Goal: Check status: Check status

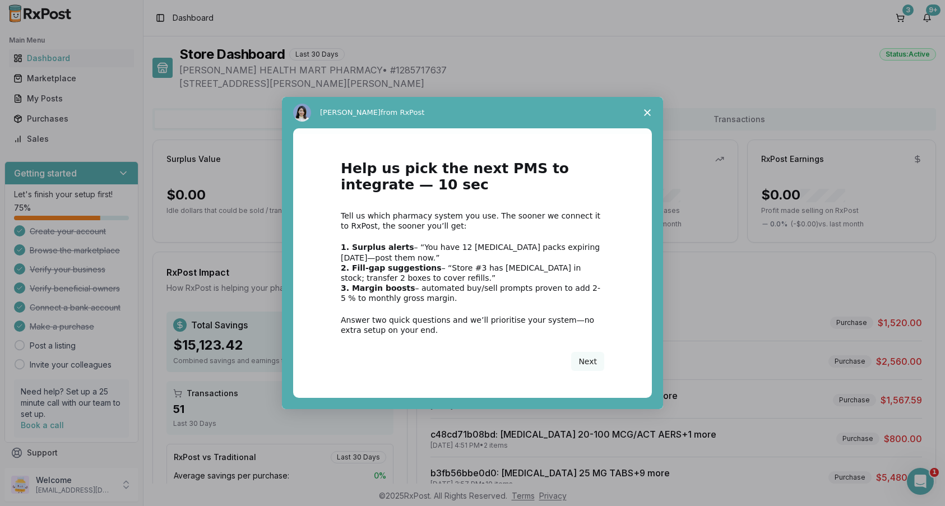
click at [642, 109] on span "Close survey" at bounding box center [647, 112] width 31 height 31
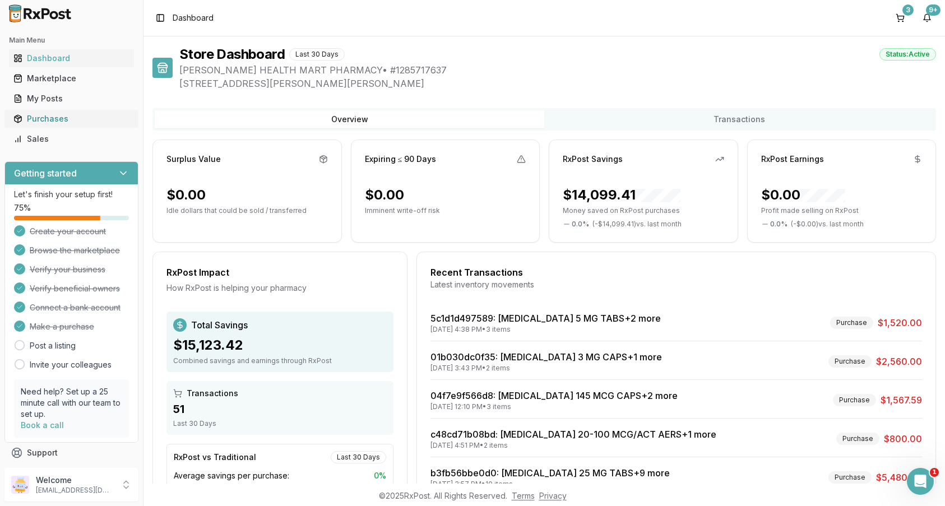
click at [43, 119] on div "Purchases" at bounding box center [71, 118] width 116 height 11
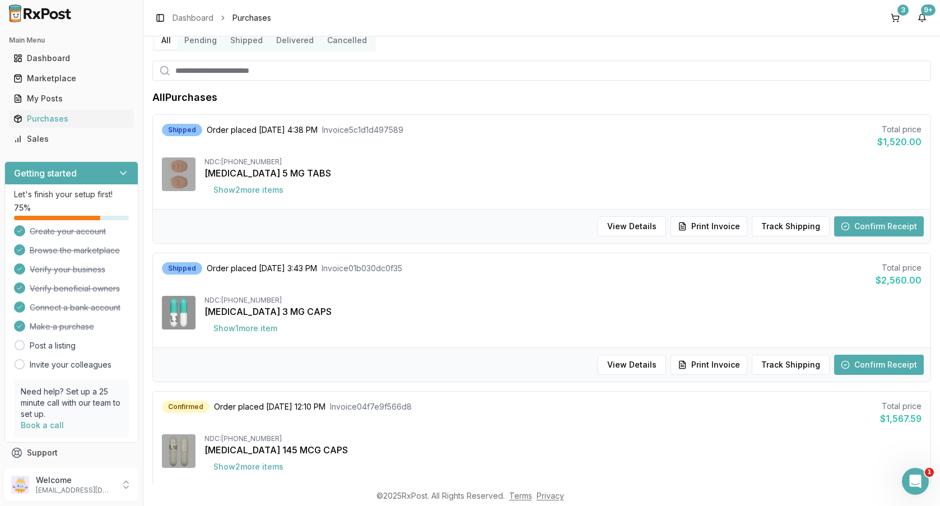
scroll to position [112, 0]
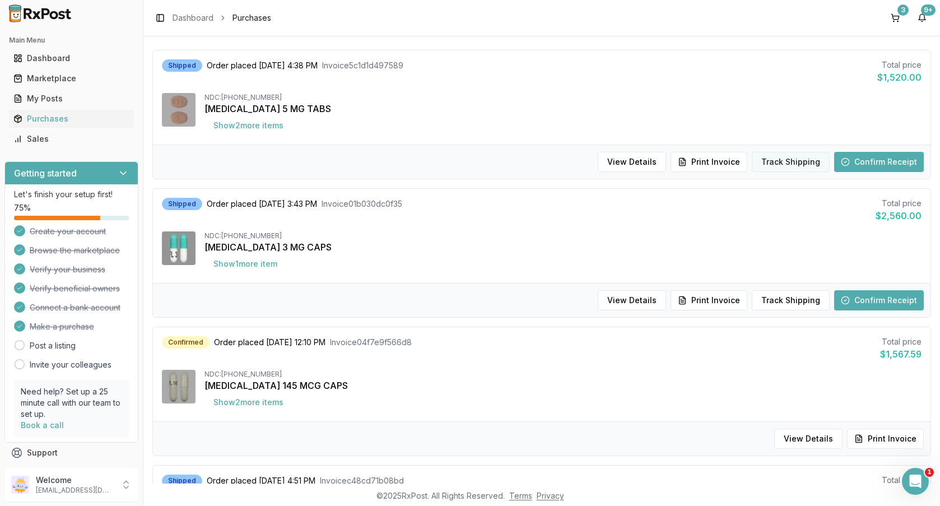
click at [795, 161] on button "Track Shipping" at bounding box center [791, 162] width 78 height 20
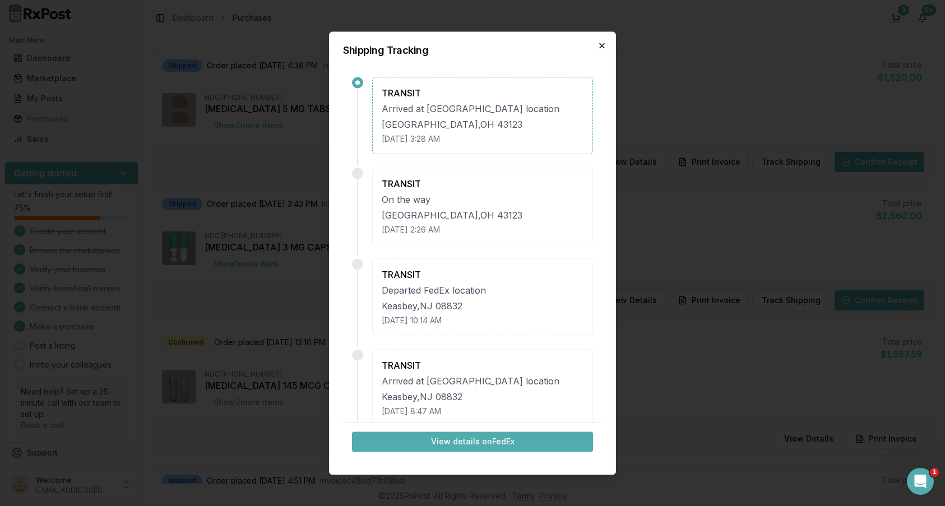
click at [600, 41] on icon "button" at bounding box center [601, 45] width 9 height 9
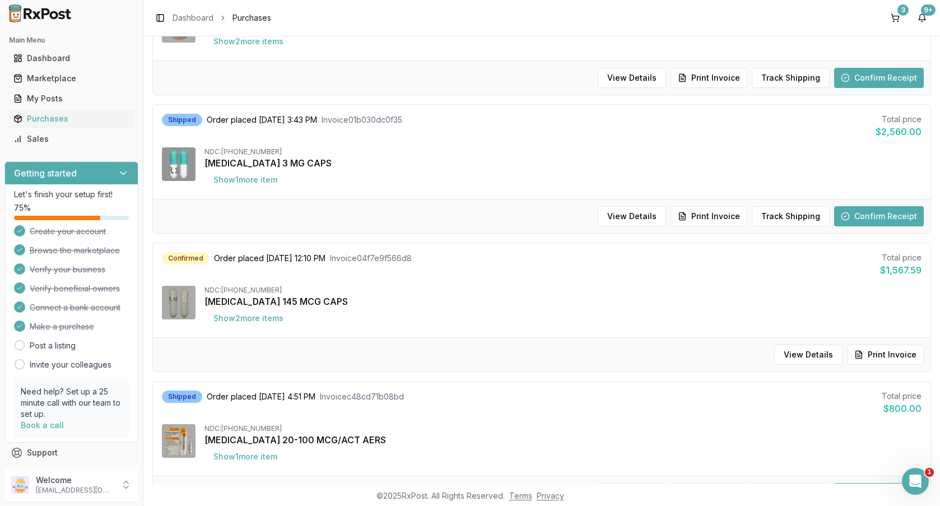
scroll to position [336, 0]
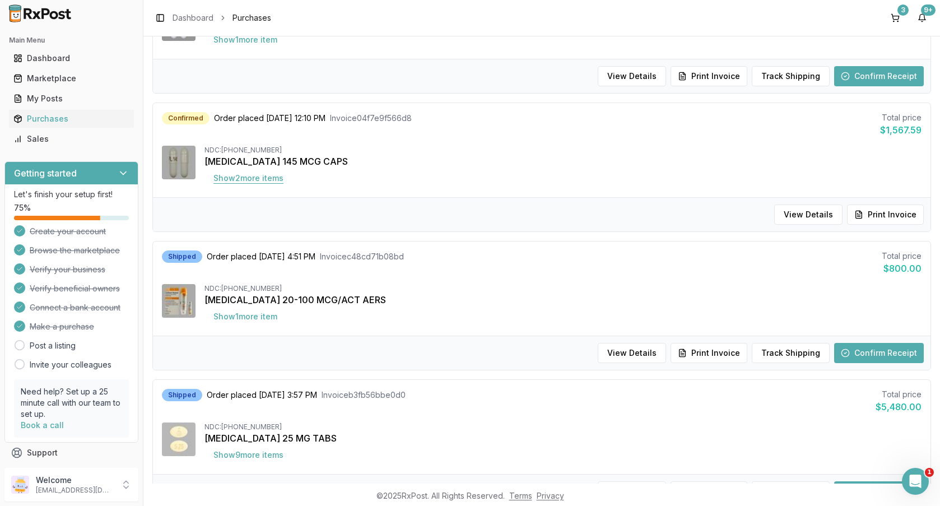
click at [271, 178] on button "Show 2 more item s" at bounding box center [249, 178] width 88 height 20
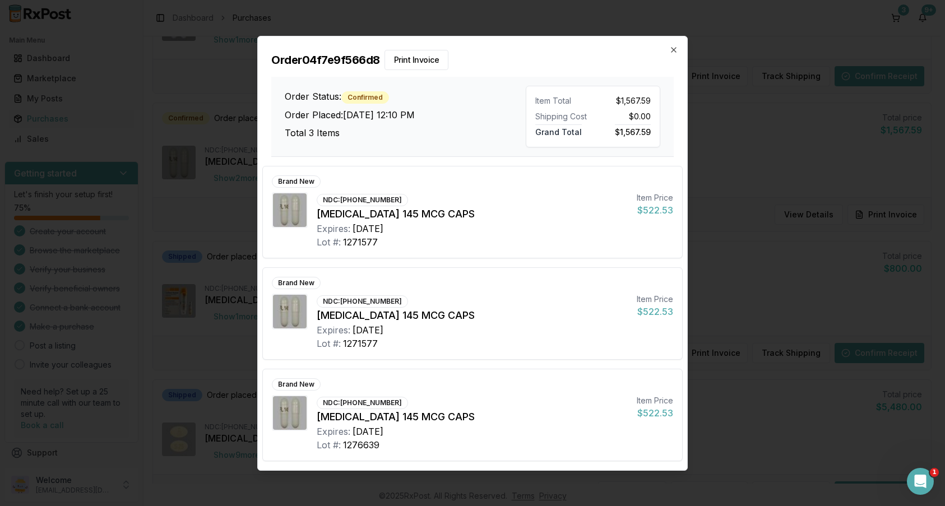
click at [668, 47] on div "Order 04f7e9f566d8 Print Invoice Order Status: Confirmed Order Placed: [DATE] 1…" at bounding box center [472, 96] width 429 height 120
click at [672, 47] on icon "button" at bounding box center [673, 49] width 9 height 9
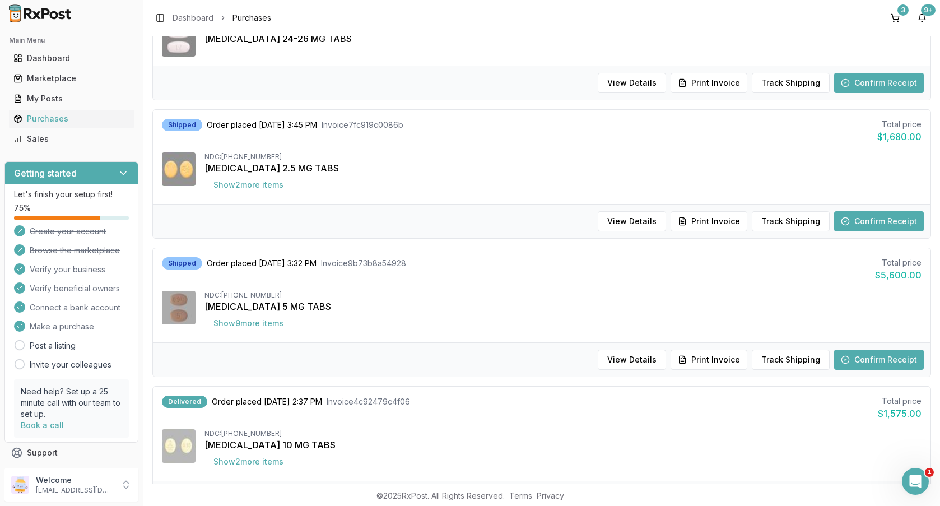
scroll to position [1065, 0]
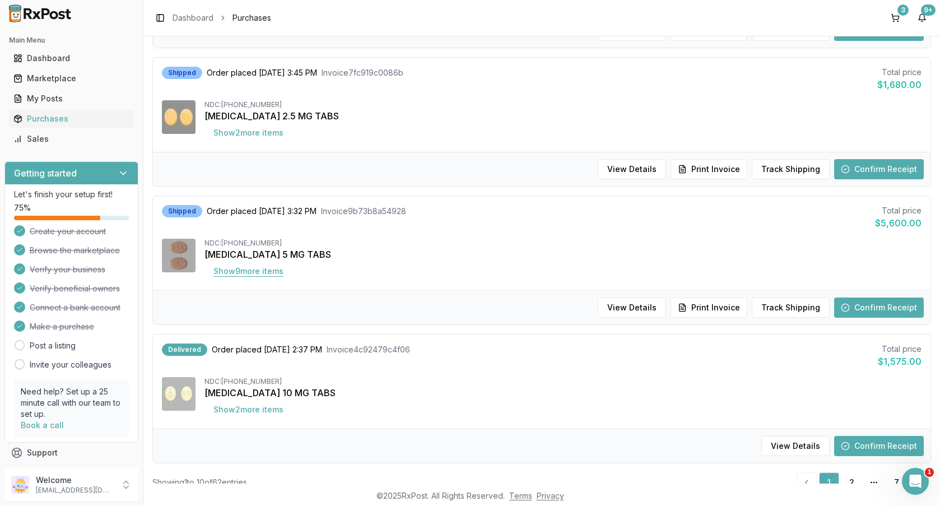
click at [259, 276] on button "Show 9 more item s" at bounding box center [249, 271] width 88 height 20
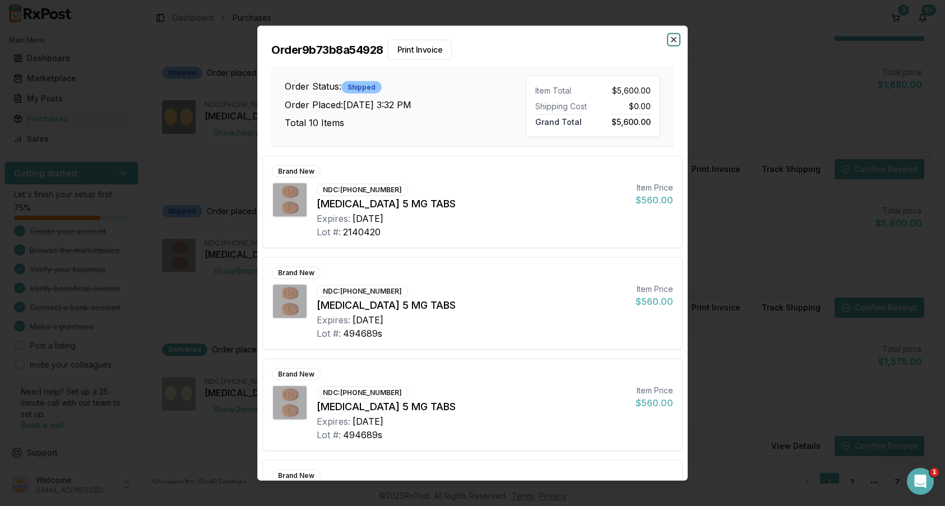
click at [675, 44] on icon "button" at bounding box center [673, 39] width 9 height 9
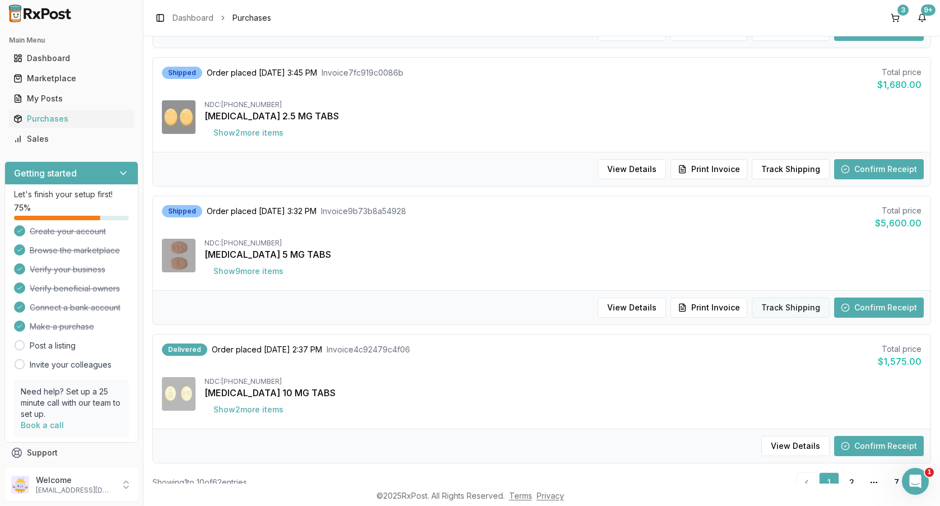
click at [774, 303] on button "Track Shipping" at bounding box center [791, 308] width 78 height 20
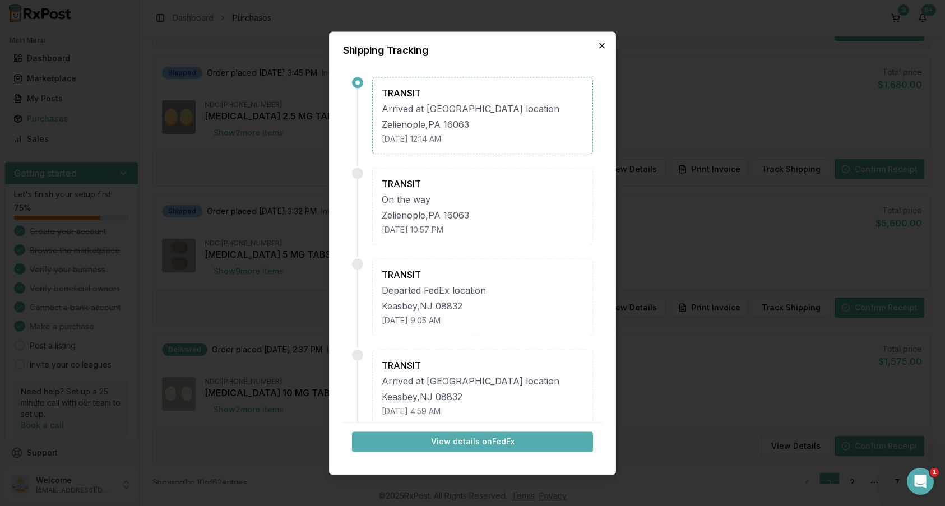
click at [598, 43] on icon "button" at bounding box center [601, 45] width 9 height 9
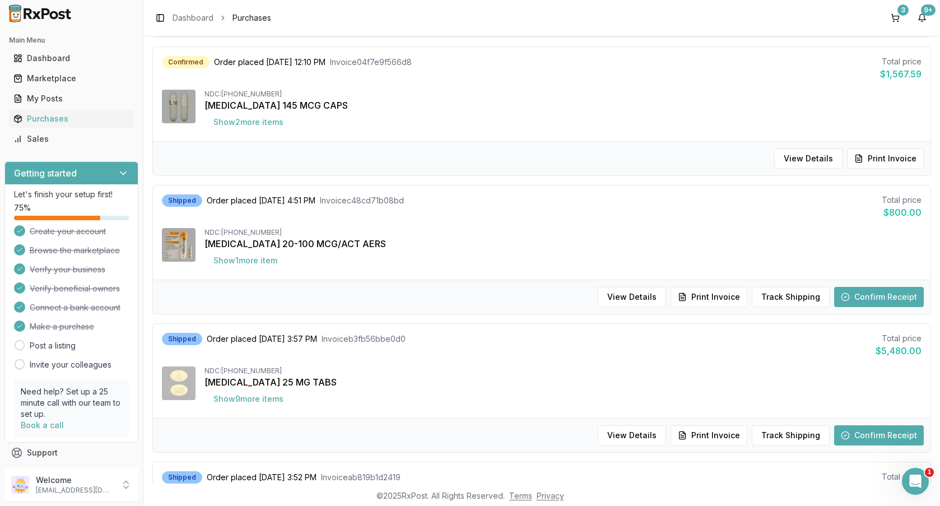
scroll to position [204, 0]
